Goal: Task Accomplishment & Management: Manage account settings

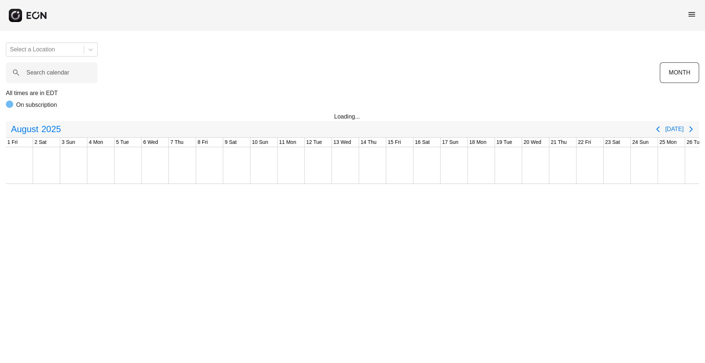
scroll to position [0, 149]
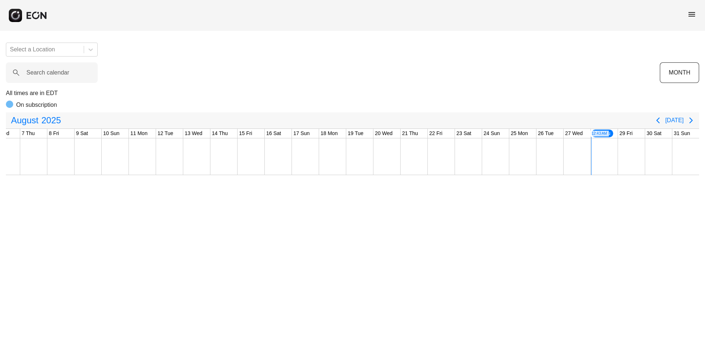
click at [695, 17] on span "menu" at bounding box center [692, 14] width 9 height 9
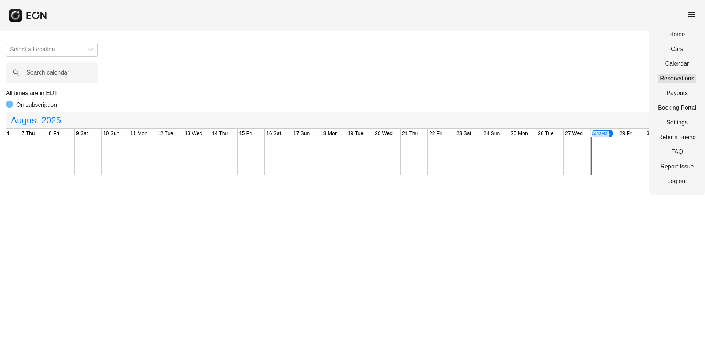
click at [678, 78] on link "Reservations" at bounding box center [677, 78] width 38 height 9
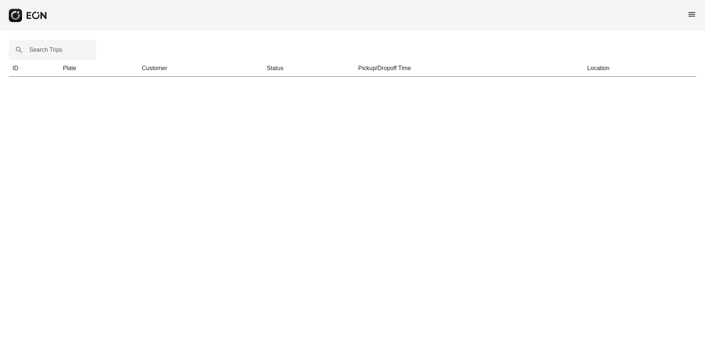
click at [694, 15] on span "menu" at bounding box center [692, 14] width 9 height 9
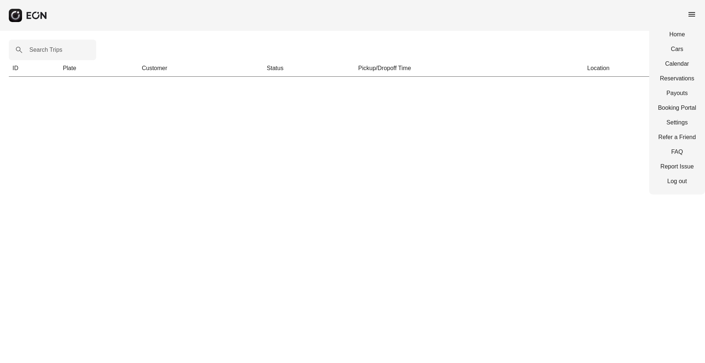
click at [677, 185] on div "Home Cars Calendar Reservations Payouts Booking Portal Settings Refer a Friend …" at bounding box center [677, 107] width 56 height 173
click at [681, 177] on link "Log out" at bounding box center [677, 181] width 38 height 9
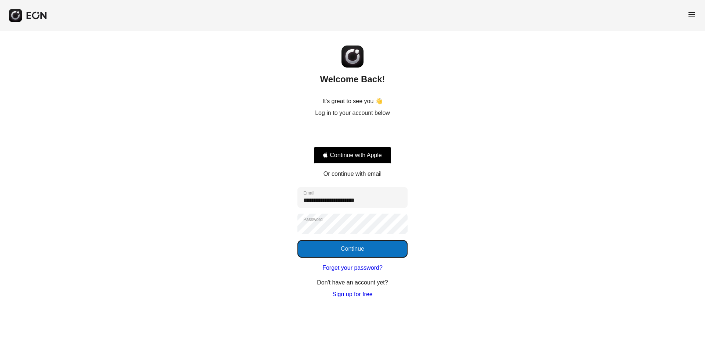
click at [390, 251] on button "Continue" at bounding box center [353, 249] width 110 height 18
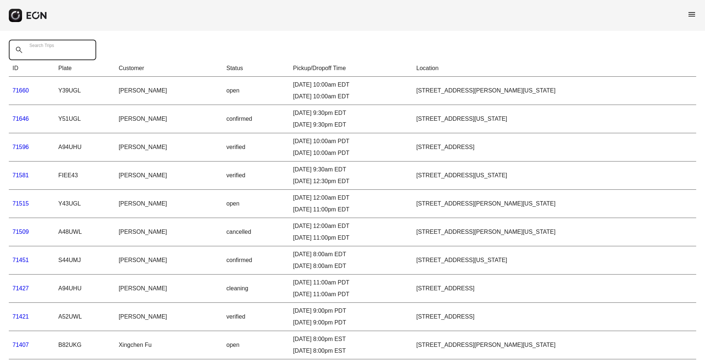
click at [62, 55] on Trips "Search Trips" at bounding box center [52, 50] width 87 height 21
paste Trips "*****"
type Trips "*****"
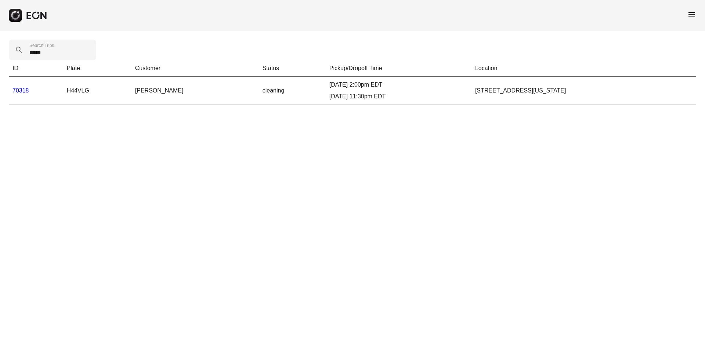
click at [21, 88] on link "70318" at bounding box center [20, 90] width 17 height 6
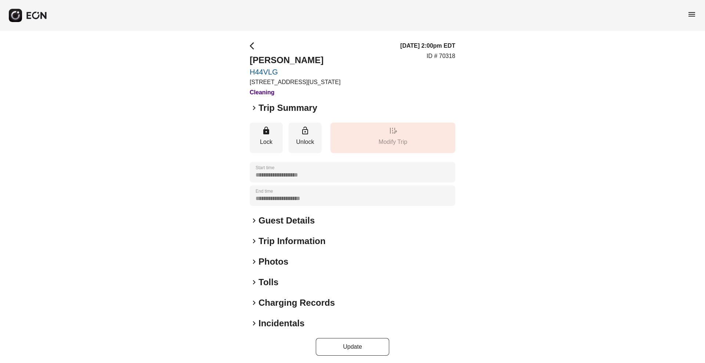
scroll to position [3, 0]
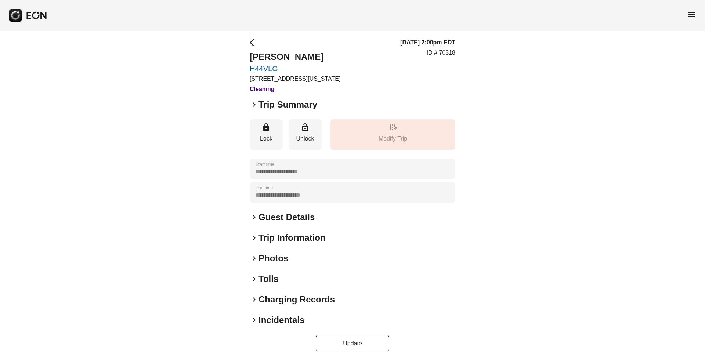
click at [269, 280] on h2 "Tolls" at bounding box center [269, 279] width 20 height 12
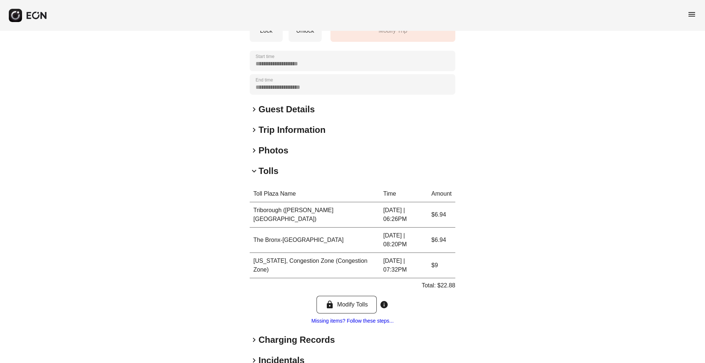
scroll to position [152, 0]
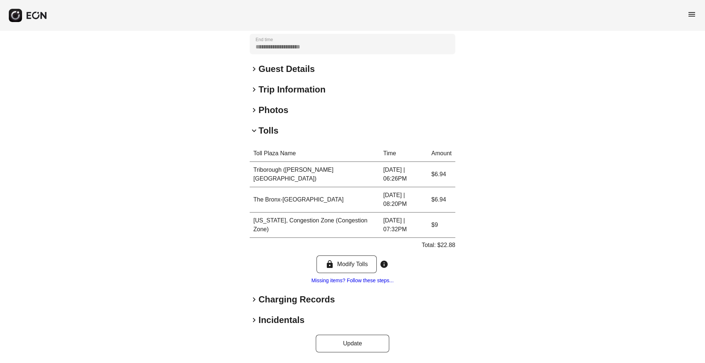
click at [265, 304] on h2 "Charging Records" at bounding box center [297, 300] width 76 height 12
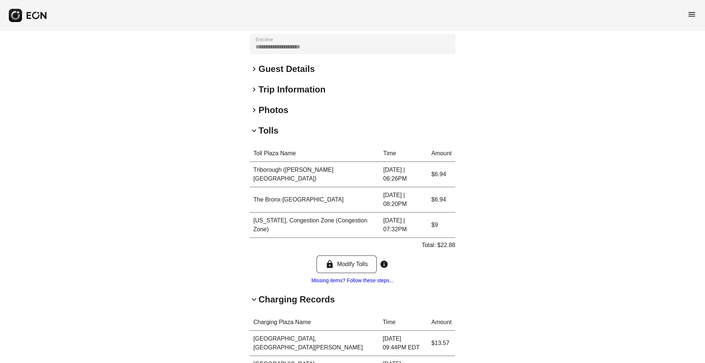
scroll to position [290, 0]
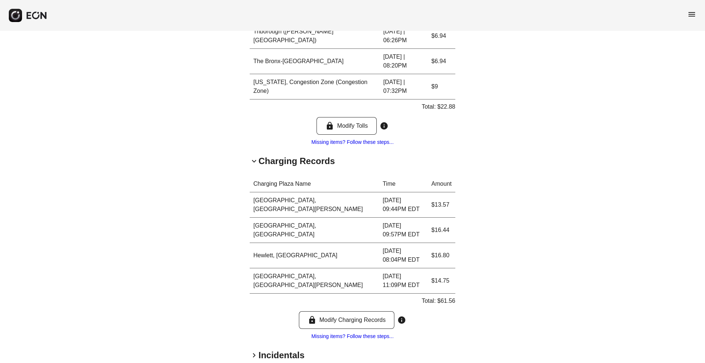
click at [484, 37] on div "**********" at bounding box center [352, 70] width 705 height 658
click at [448, 297] on p "Total: $61.56" at bounding box center [439, 301] width 34 height 9
copy p "61.56"
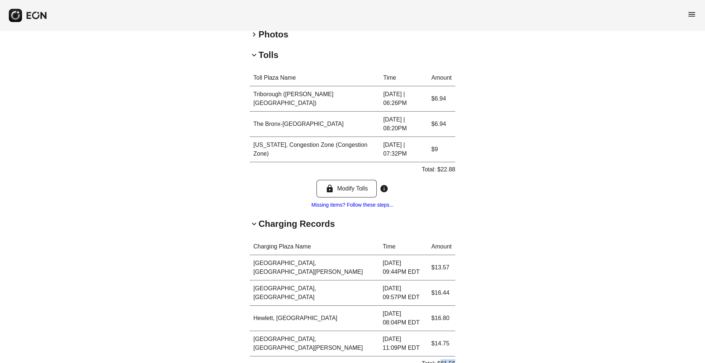
scroll to position [226, 0]
copy p "61.56"
click at [450, 171] on p "Total: $22.88" at bounding box center [439, 171] width 34 height 9
copy p "22.88"
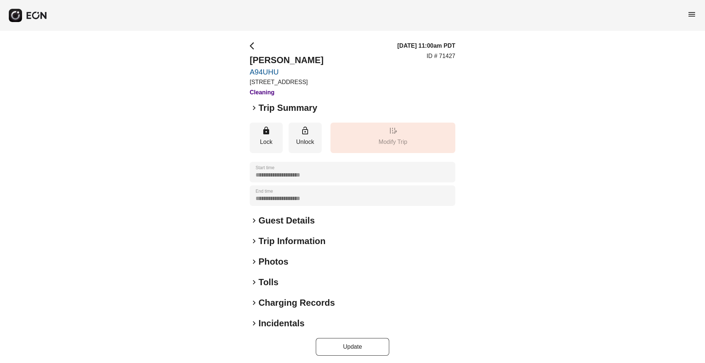
drag, startPoint x: 0, startPoint y: 0, endPoint x: 568, endPoint y: 182, distance: 596.7
click at [568, 182] on div "**********" at bounding box center [352, 199] width 705 height 336
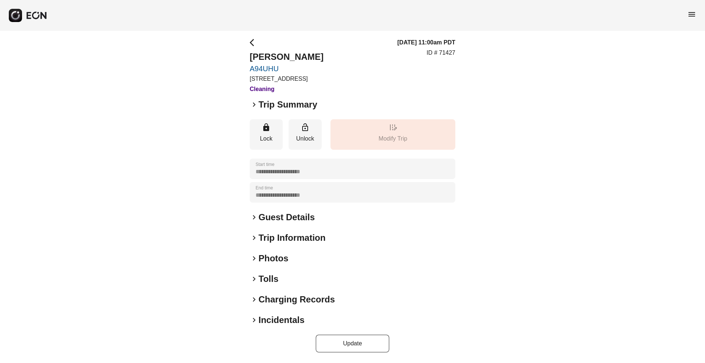
click at [260, 280] on h2 "Tolls" at bounding box center [269, 279] width 20 height 12
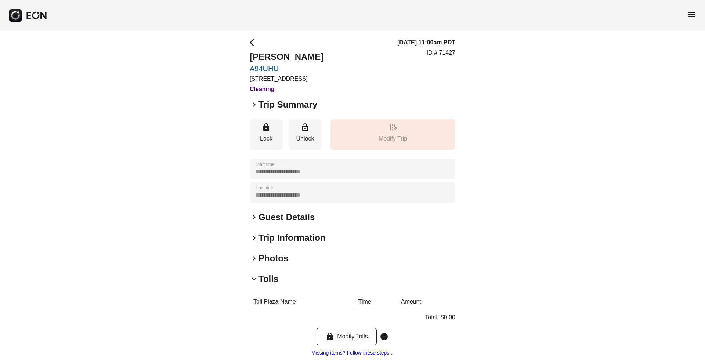
scroll to position [76, 0]
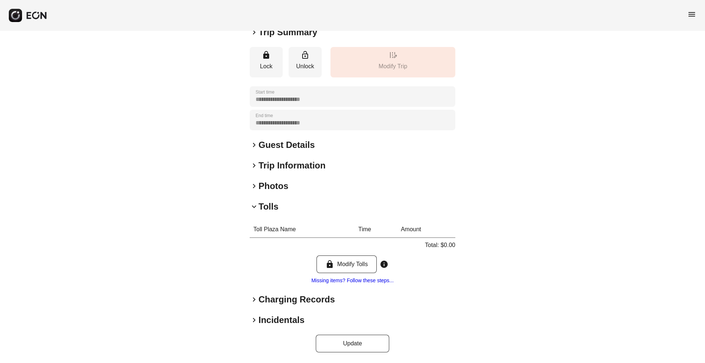
click at [270, 298] on h2 "Charging Records" at bounding box center [297, 300] width 76 height 12
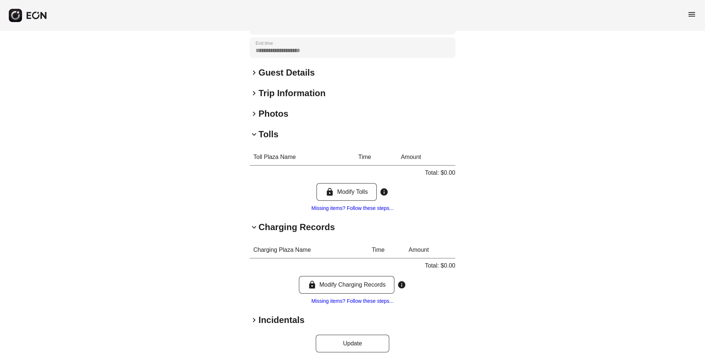
scroll to position [0, 0]
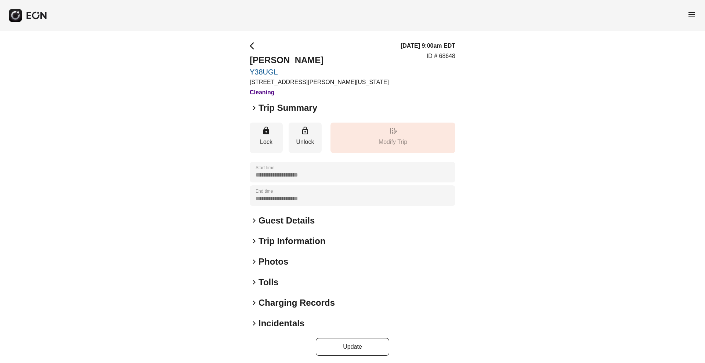
scroll to position [3, 0]
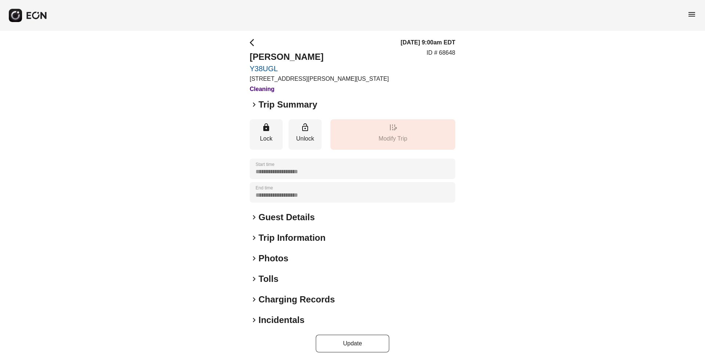
click at [270, 280] on h2 "Tolls" at bounding box center [269, 279] width 20 height 12
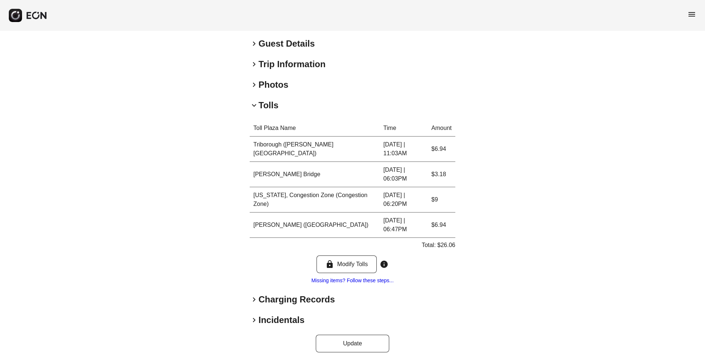
scroll to position [177, 0]
click at [266, 302] on h2 "Charging Records" at bounding box center [297, 300] width 76 height 12
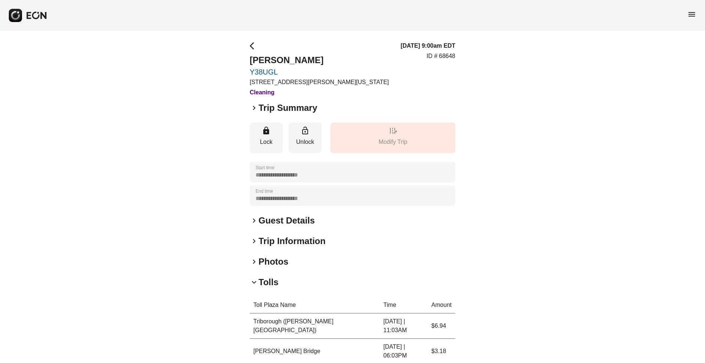
scroll to position [282, 0]
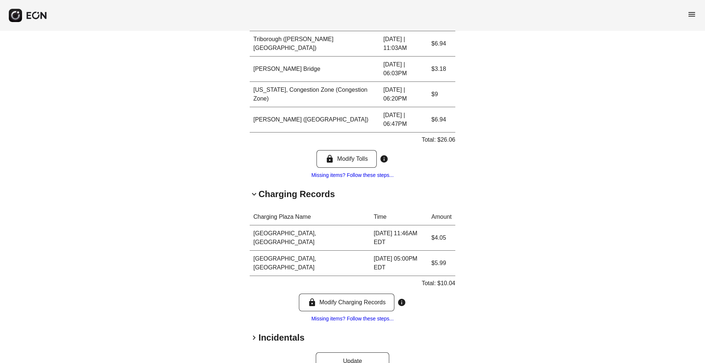
click at [445, 279] on p "Total: $10.04" at bounding box center [439, 283] width 34 height 9
copy p "10.04"
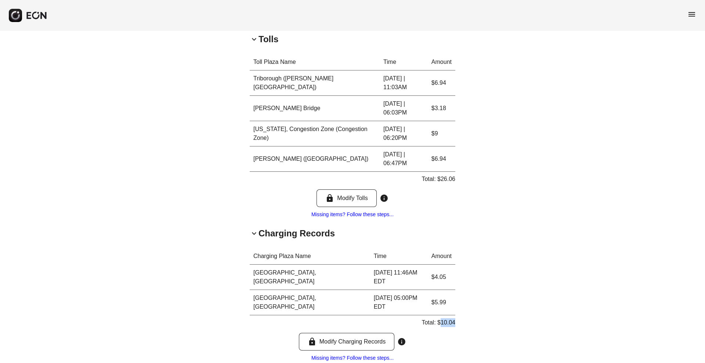
scroll to position [235, 0]
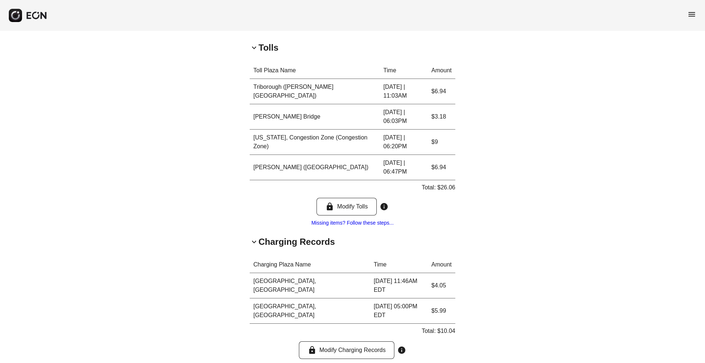
click at [274, 20] on div "menu" at bounding box center [352, 15] width 705 height 31
click at [448, 187] on p "Total: $26.06" at bounding box center [439, 187] width 34 height 9
copy p "26.06"
click at [448, 187] on p "Total: $26.06" at bounding box center [439, 187] width 34 height 9
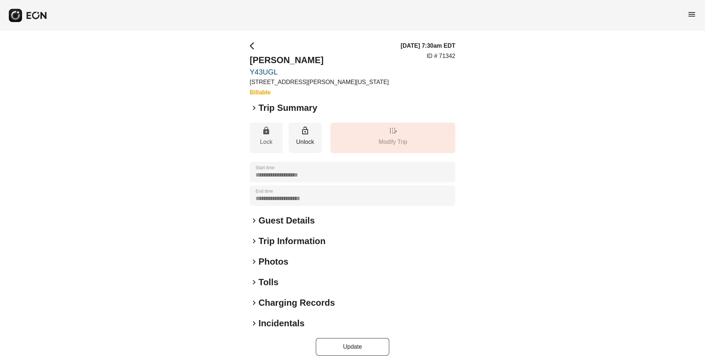
scroll to position [3, 0]
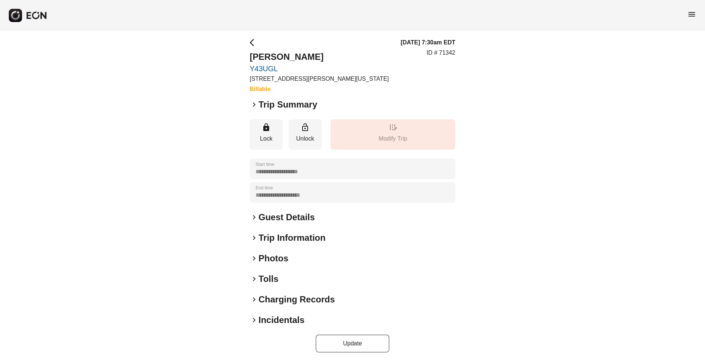
click at [269, 257] on h2 "Photos" at bounding box center [274, 259] width 30 height 12
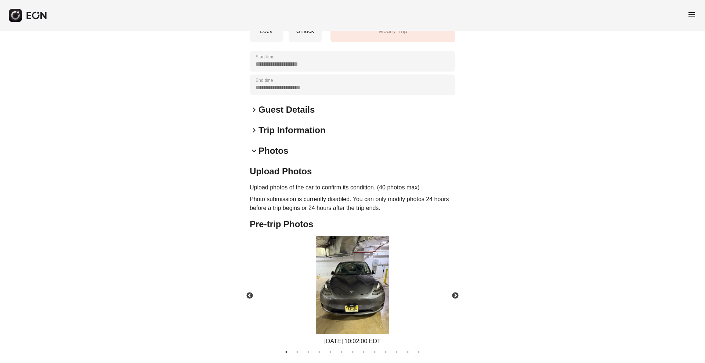
scroll to position [152, 0]
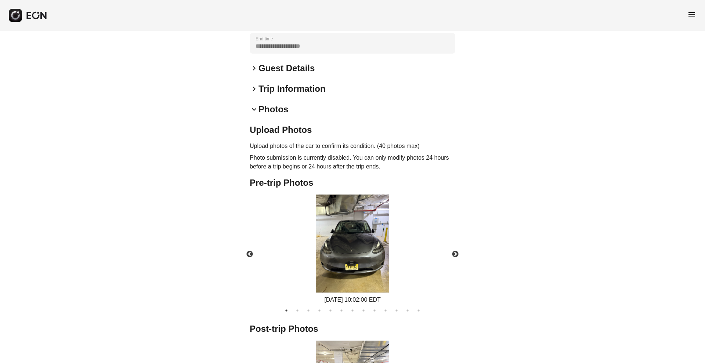
click at [257, 106] on span "keyboard_arrow_down" at bounding box center [254, 109] width 9 height 9
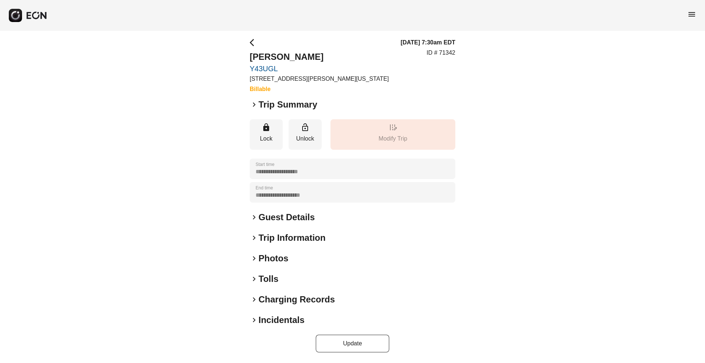
click at [262, 279] on h2 "Tolls" at bounding box center [269, 279] width 20 height 12
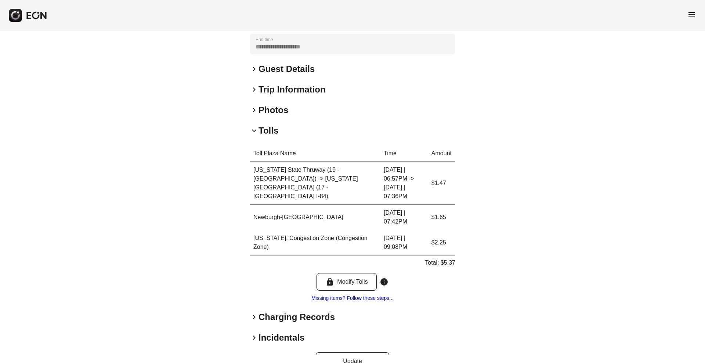
click at [263, 311] on h2 "Charging Records" at bounding box center [297, 317] width 76 height 12
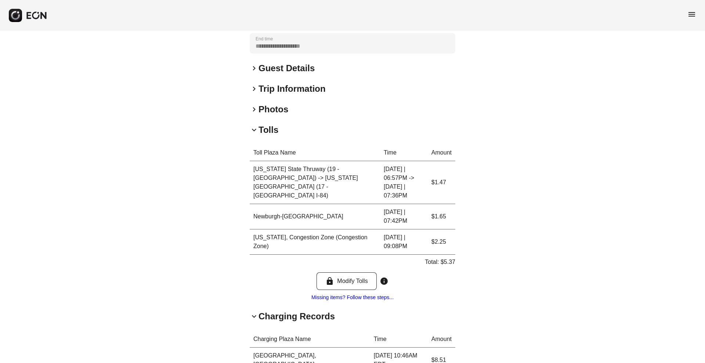
scroll to position [257, 0]
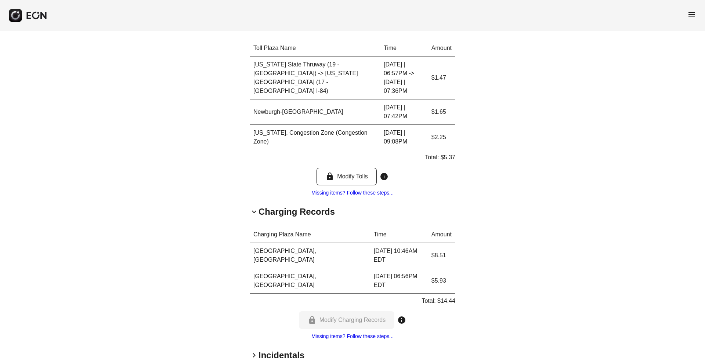
click at [450, 297] on p "Total: $14.44" at bounding box center [439, 301] width 34 height 9
copy p "14.44"
click at [450, 297] on p "Total: $14.44" at bounding box center [439, 301] width 34 height 9
click at [169, 126] on div "**********" at bounding box center [352, 86] width 705 height 625
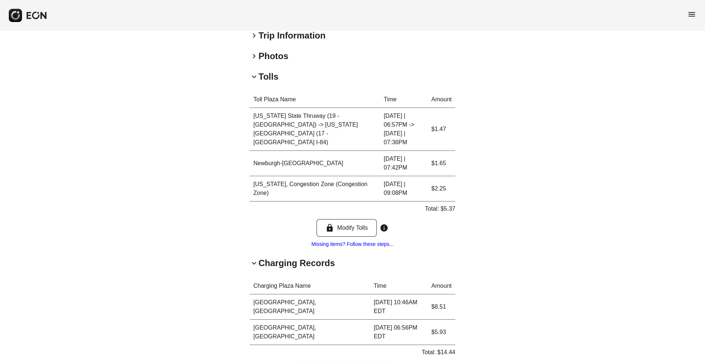
scroll to position [215, 0]
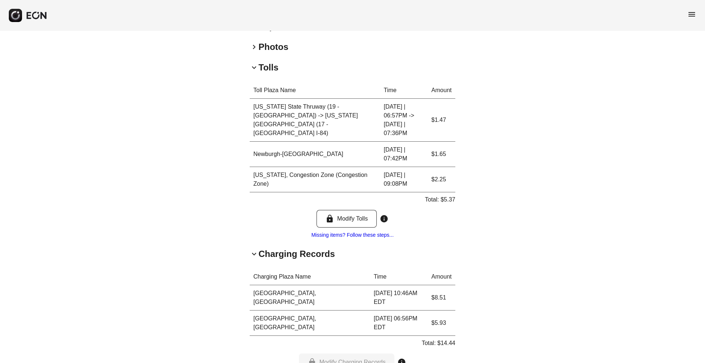
click at [444, 195] on p "Total: $5.37" at bounding box center [440, 199] width 30 height 9
copy p "5.37"
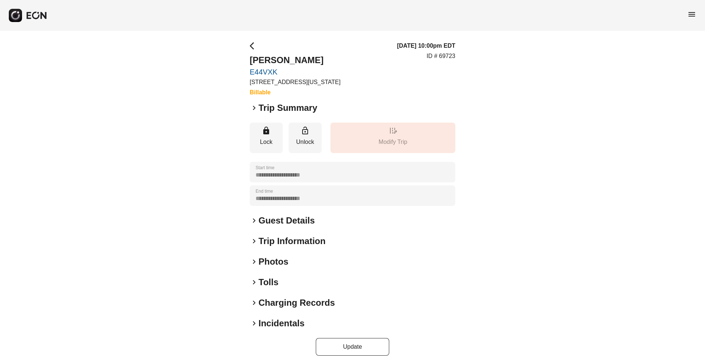
scroll to position [3, 0]
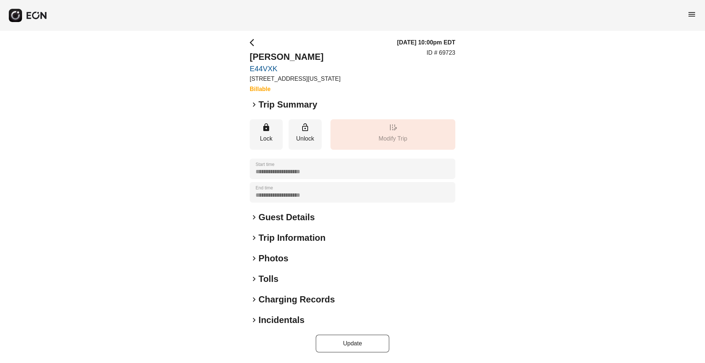
click at [269, 280] on h2 "Tolls" at bounding box center [269, 279] width 20 height 12
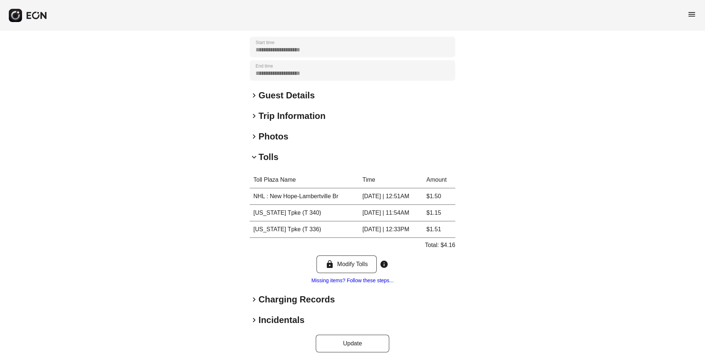
scroll to position [125, 0]
click at [267, 296] on h2 "Charging Records" at bounding box center [297, 300] width 76 height 12
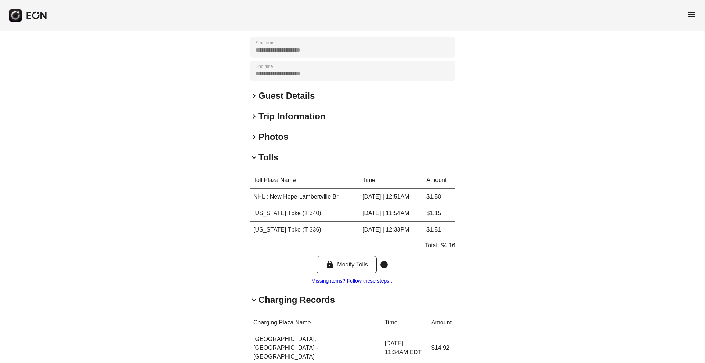
scroll to position [280, 0]
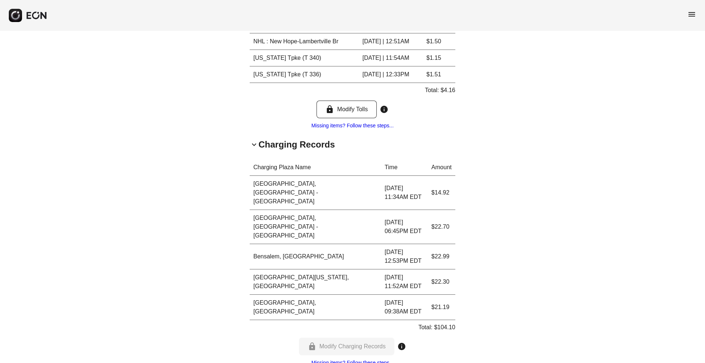
click at [444, 323] on p "Total: $104.10" at bounding box center [436, 327] width 37 height 9
copy p "104.10"
click at [444, 323] on p "Total: $104.10" at bounding box center [436, 327] width 37 height 9
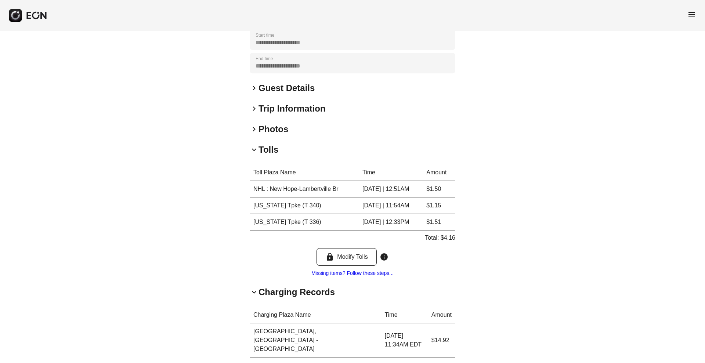
scroll to position [134, 0]
click at [454, 240] on p "Total: $4.16" at bounding box center [440, 236] width 30 height 9
copy p "4.16"
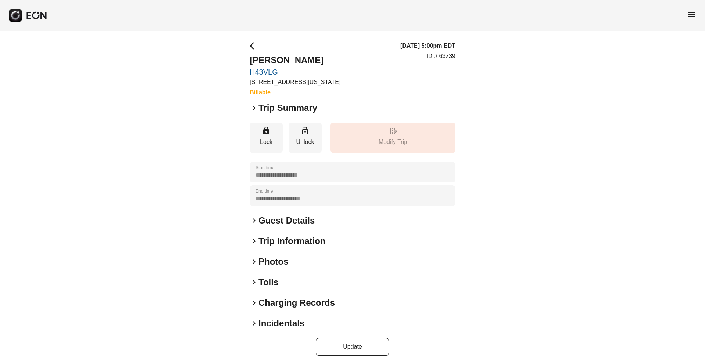
scroll to position [3, 0]
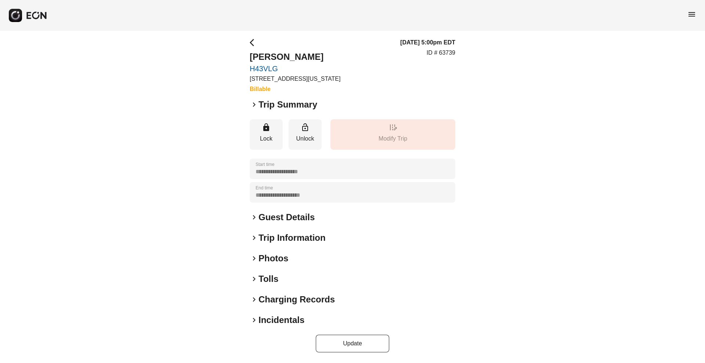
click at [266, 274] on h2 "Tolls" at bounding box center [269, 279] width 20 height 12
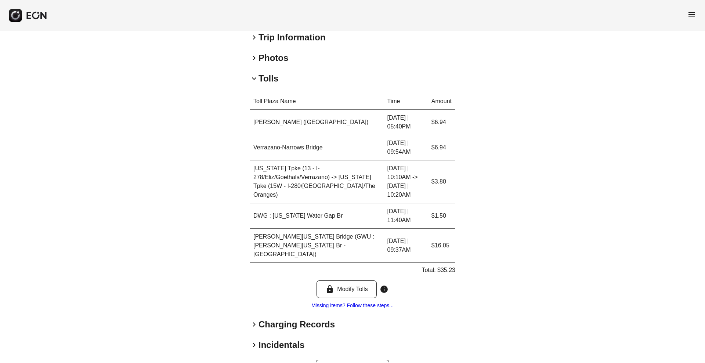
scroll to position [220, 0]
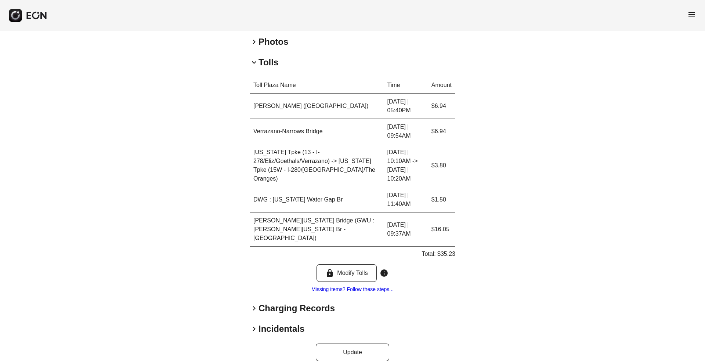
click at [276, 303] on h2 "Charging Records" at bounding box center [297, 309] width 76 height 12
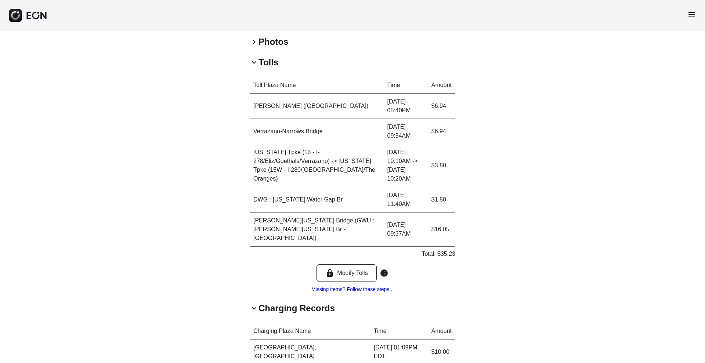
scroll to position [325, 0]
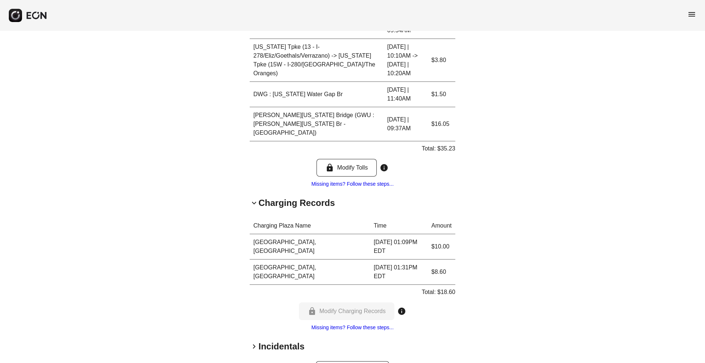
click at [449, 288] on p "Total: $18.60" at bounding box center [439, 292] width 34 height 9
copy p "18.60"
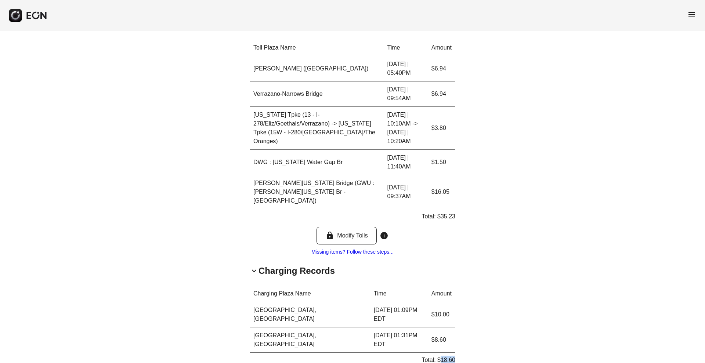
scroll to position [257, 0]
click at [443, 213] on p "Total: $35.23" at bounding box center [439, 217] width 34 height 9
copy p "35.23"
click at [443, 213] on p "Total: $35.23" at bounding box center [439, 217] width 34 height 9
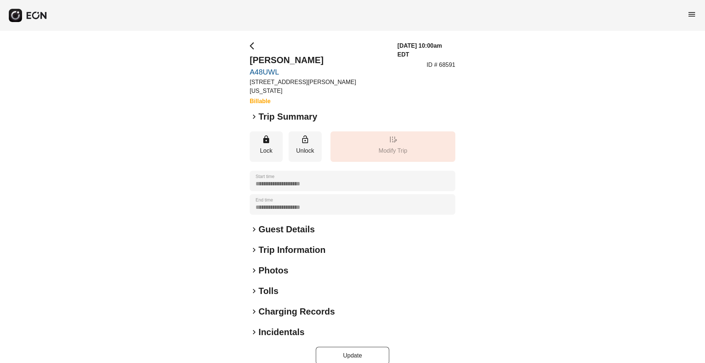
scroll to position [3, 0]
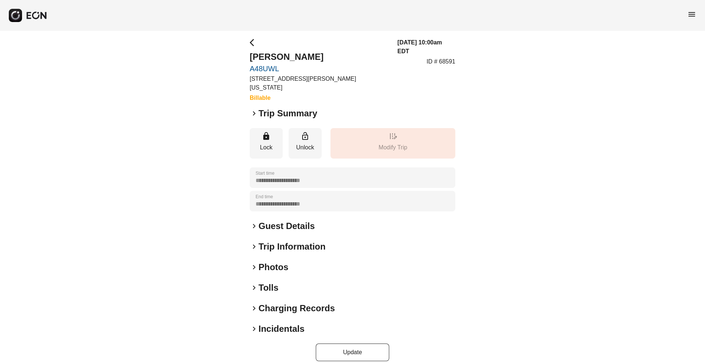
click at [267, 282] on h2 "Tolls" at bounding box center [269, 288] width 20 height 12
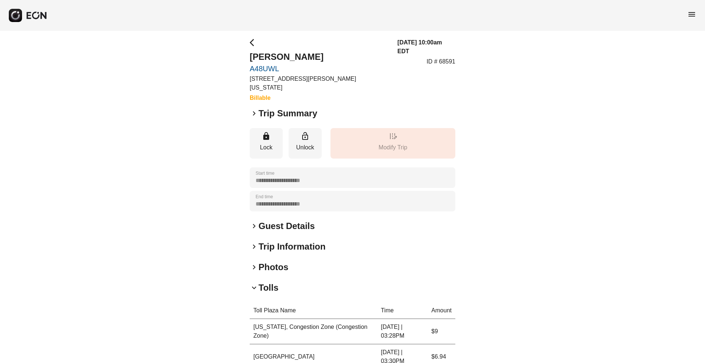
scroll to position [152, 0]
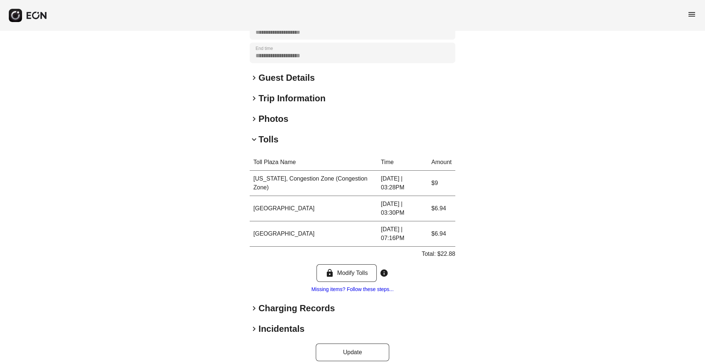
click at [275, 303] on h2 "Charging Records" at bounding box center [297, 309] width 76 height 12
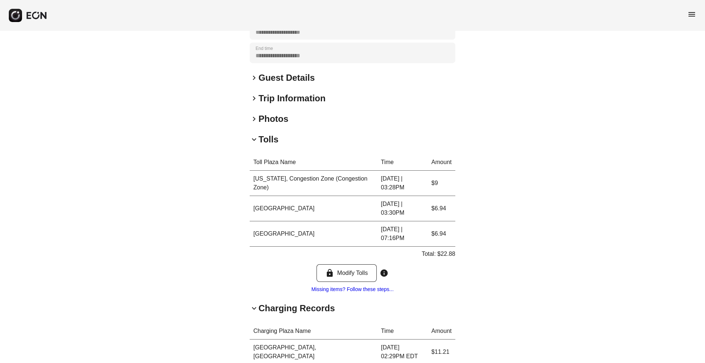
scroll to position [274, 0]
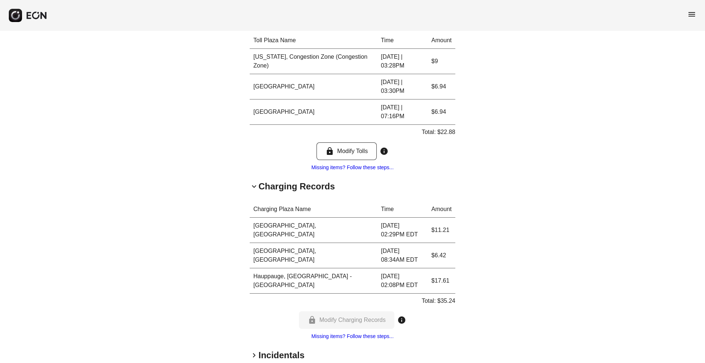
click at [450, 297] on p "Total: $35.24" at bounding box center [439, 301] width 34 height 9
copy p "35.24"
click at [450, 297] on p "Total: $35.24" at bounding box center [439, 301] width 34 height 9
click at [446, 128] on p "Total: $22.88" at bounding box center [439, 132] width 34 height 9
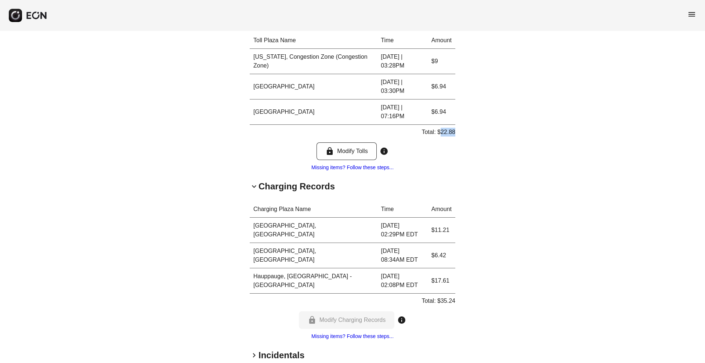
copy p "22.88"
